Goal: Task Accomplishment & Management: Use online tool/utility

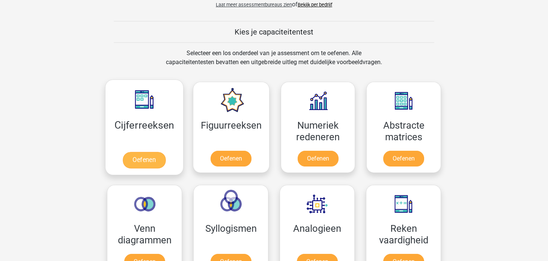
scroll to position [262, 0]
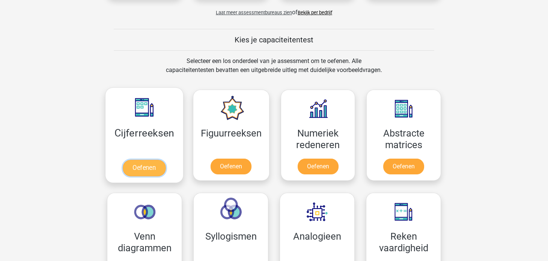
click at [144, 164] on link "Oefenen" at bounding box center [144, 168] width 43 height 17
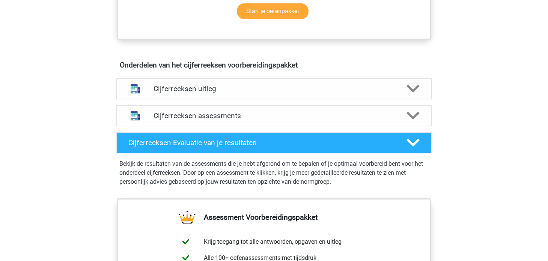
scroll to position [412, 0]
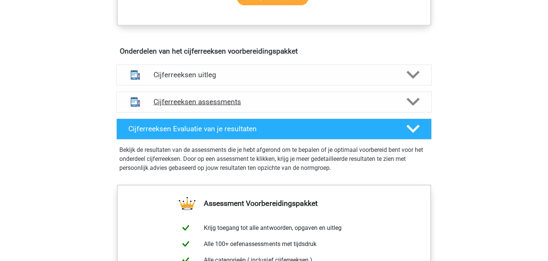
click at [258, 106] on h4 "Cijferreeksen assessments" at bounding box center [273, 102] width 241 height 9
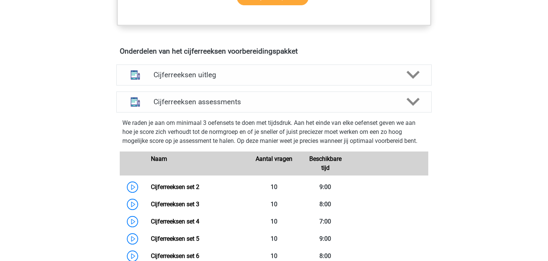
scroll to position [450, 0]
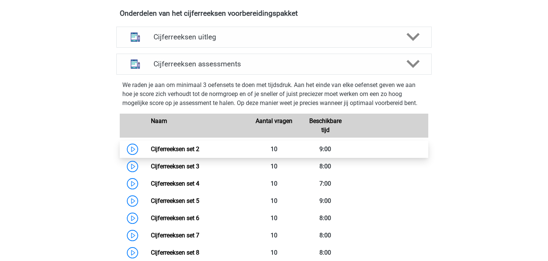
click at [151, 153] on link "Cijferreeksen set 2" at bounding box center [175, 149] width 48 height 7
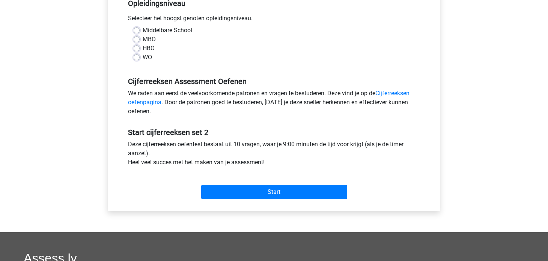
scroll to position [150, 0]
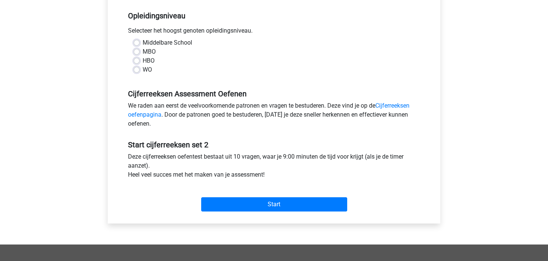
click at [143, 68] on label "WO" at bounding box center [147, 69] width 9 height 9
click at [138, 68] on input "WO" at bounding box center [137, 69] width 6 height 8
radio input "true"
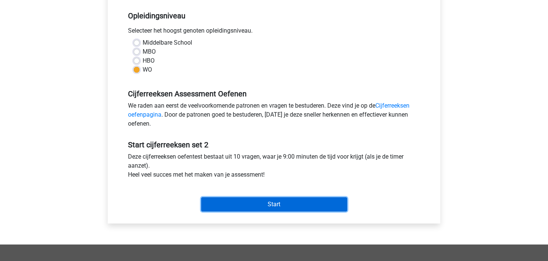
click at [233, 203] on input "Start" at bounding box center [274, 204] width 146 height 14
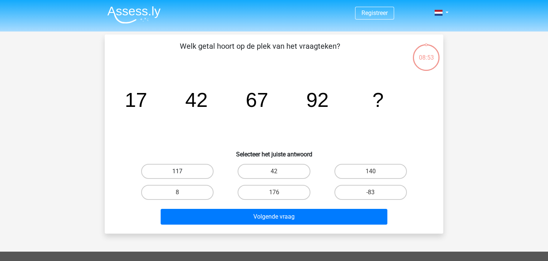
click at [200, 173] on label "117" at bounding box center [177, 171] width 72 height 15
click at [182, 173] on input "117" at bounding box center [179, 173] width 5 height 5
radio input "true"
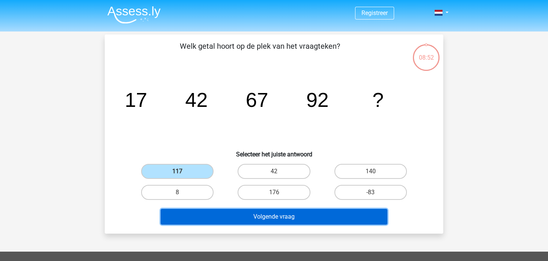
click at [246, 215] on button "Volgende vraag" at bounding box center [274, 217] width 227 height 16
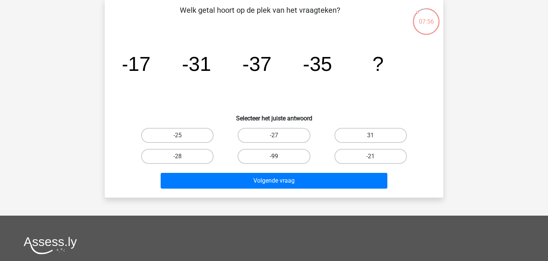
scroll to position [37, 0]
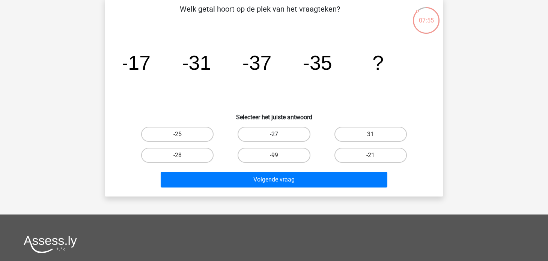
click at [281, 131] on label "-27" at bounding box center [274, 134] width 72 height 15
click at [279, 134] on input "-27" at bounding box center [276, 136] width 5 height 5
radio input "true"
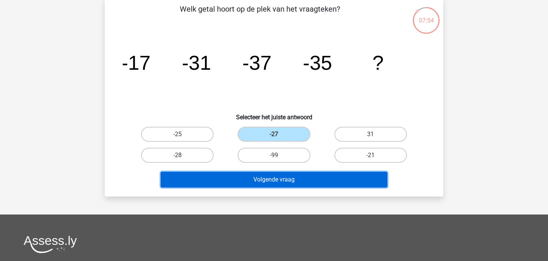
click at [277, 173] on button "Volgende vraag" at bounding box center [274, 180] width 227 height 16
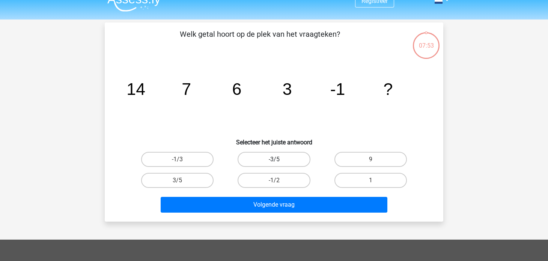
scroll to position [0, 0]
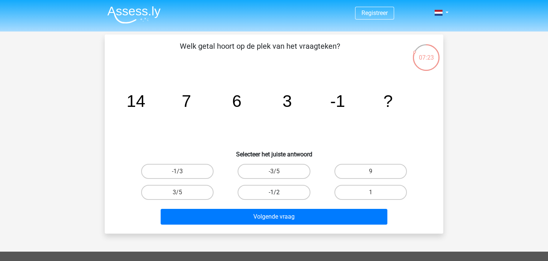
click at [295, 188] on label "-1/2" at bounding box center [274, 192] width 72 height 15
click at [279, 192] on input "-1/2" at bounding box center [276, 194] width 5 height 5
radio input "true"
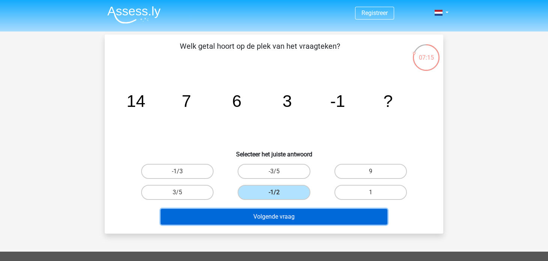
click at [282, 213] on button "Volgende vraag" at bounding box center [274, 217] width 227 height 16
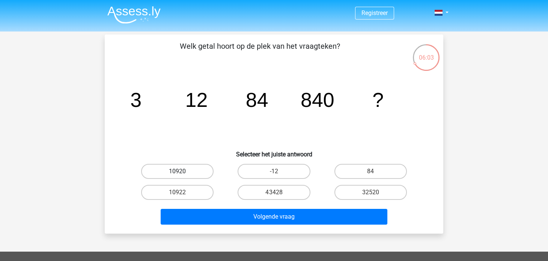
click at [198, 174] on label "10920" at bounding box center [177, 171] width 72 height 15
click at [182, 174] on input "10920" at bounding box center [179, 173] width 5 height 5
radio input "true"
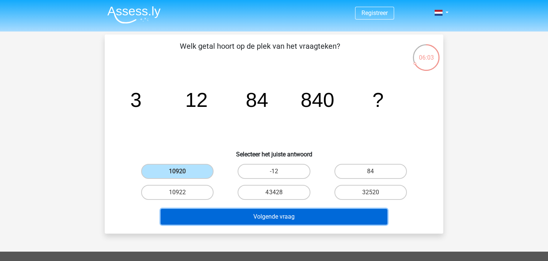
click at [245, 214] on button "Volgende vraag" at bounding box center [274, 217] width 227 height 16
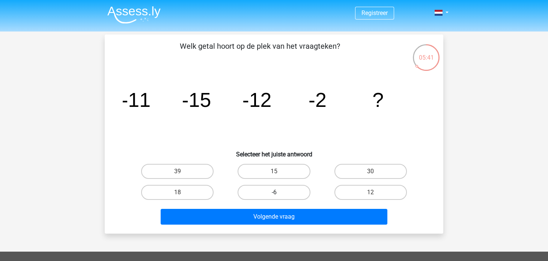
click at [266, 188] on label "-6" at bounding box center [274, 192] width 72 height 15
click at [274, 192] on input "-6" at bounding box center [276, 194] width 5 height 5
radio input "true"
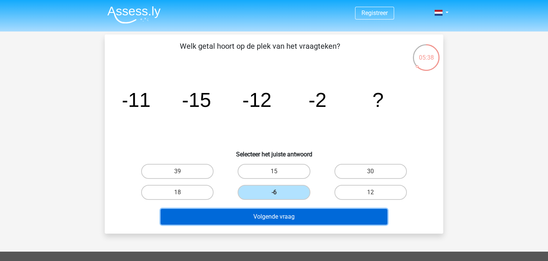
click at [272, 219] on button "Volgende vraag" at bounding box center [274, 217] width 227 height 16
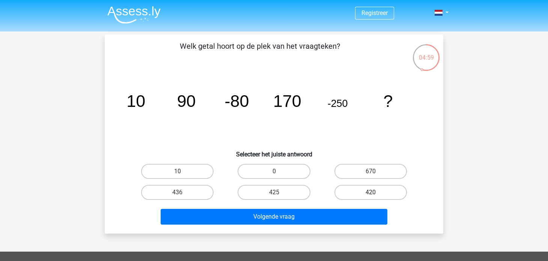
click at [349, 193] on label "420" at bounding box center [370, 192] width 72 height 15
click at [370, 193] on input "420" at bounding box center [372, 194] width 5 height 5
radio input "true"
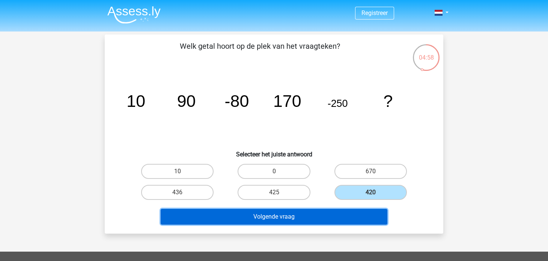
click at [307, 216] on button "Volgende vraag" at bounding box center [274, 217] width 227 height 16
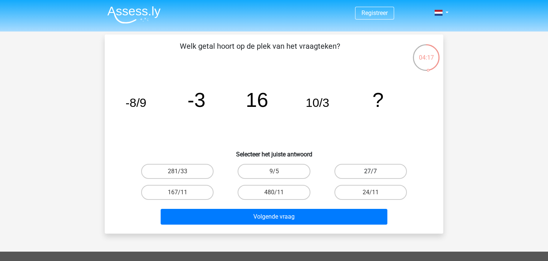
click at [396, 171] on label "27/7" at bounding box center [370, 171] width 72 height 15
click at [375, 171] on input "27/7" at bounding box center [372, 173] width 5 height 5
radio input "true"
click at [345, 207] on div "Volgende vraag" at bounding box center [274, 215] width 314 height 25
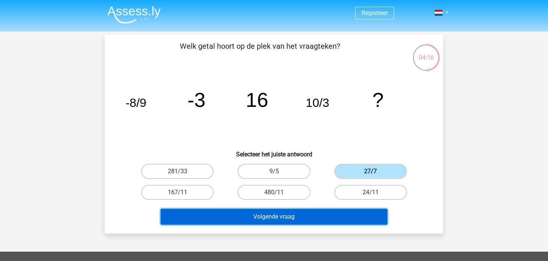
click at [343, 212] on button "Volgende vraag" at bounding box center [274, 217] width 227 height 16
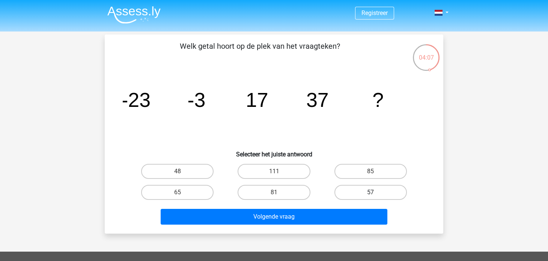
click at [365, 188] on label "57" at bounding box center [370, 192] width 72 height 15
click at [370, 192] on input "57" at bounding box center [372, 194] width 5 height 5
radio input "true"
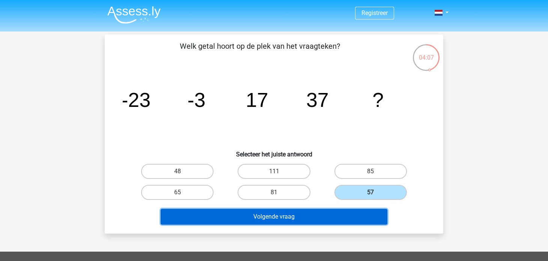
click at [328, 212] on button "Volgende vraag" at bounding box center [274, 217] width 227 height 16
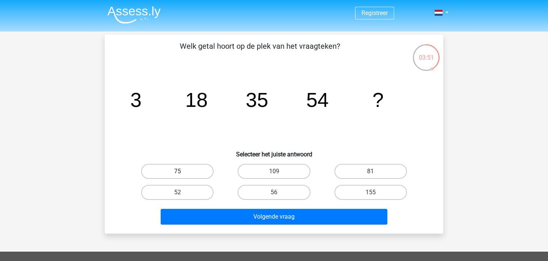
click at [191, 170] on label "75" at bounding box center [177, 171] width 72 height 15
click at [182, 171] on input "75" at bounding box center [179, 173] width 5 height 5
radio input "true"
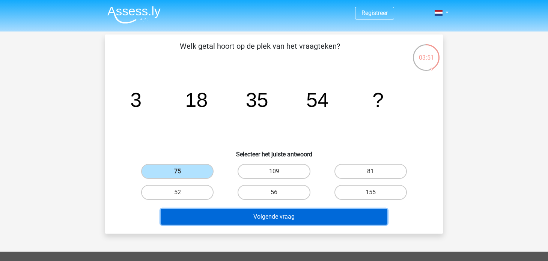
click at [236, 218] on button "Volgende vraag" at bounding box center [274, 217] width 227 height 16
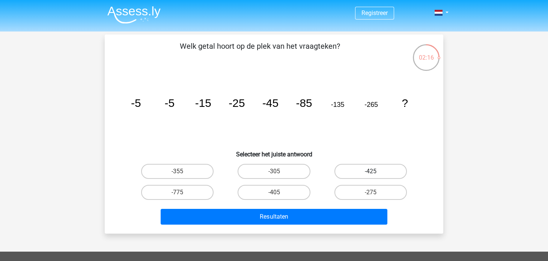
click at [353, 175] on label "-425" at bounding box center [370, 171] width 72 height 15
click at [370, 175] on input "-425" at bounding box center [372, 173] width 5 height 5
radio input "true"
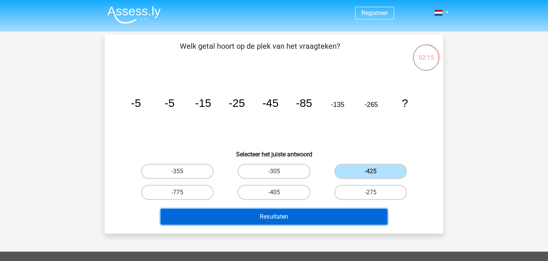
click at [322, 218] on button "Resultaten" at bounding box center [274, 217] width 227 height 16
